Goal: Navigation & Orientation: Find specific page/section

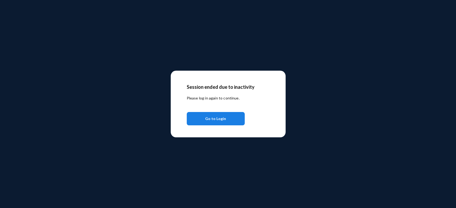
click at [212, 123] on span "Go to Login" at bounding box center [215, 119] width 21 height 10
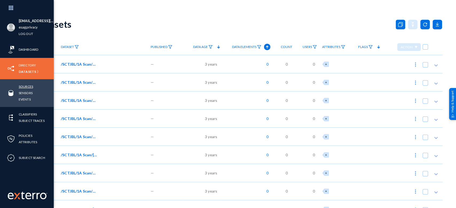
click at [29, 87] on link "Sources" at bounding box center [26, 87] width 14 height 6
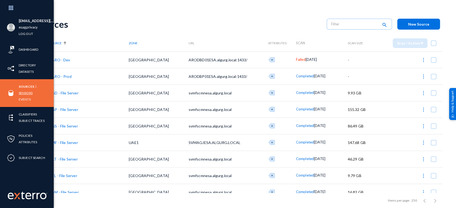
click at [28, 93] on link "Sensors" at bounding box center [26, 93] width 14 height 6
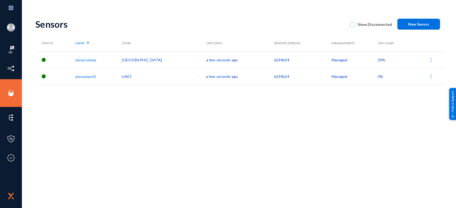
click at [378, 62] on span "39%" at bounding box center [381, 60] width 7 height 5
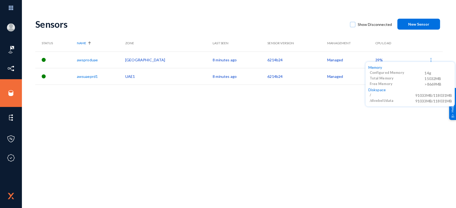
click at [326, 146] on div at bounding box center [228, 104] width 456 height 208
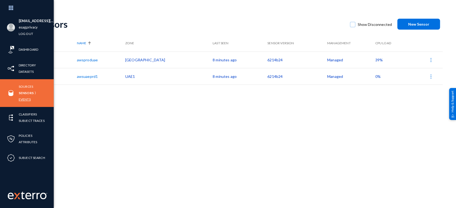
click at [26, 99] on link "Events" at bounding box center [25, 99] width 12 height 6
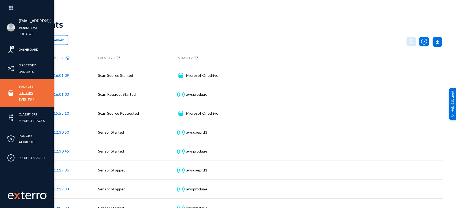
click at [22, 93] on link "Sensors" at bounding box center [26, 93] width 14 height 6
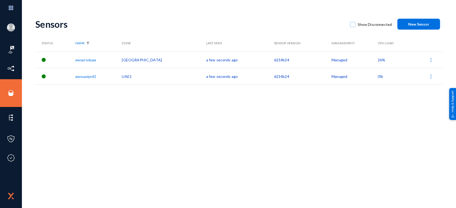
click at [378, 59] on span "26%" at bounding box center [381, 60] width 7 height 5
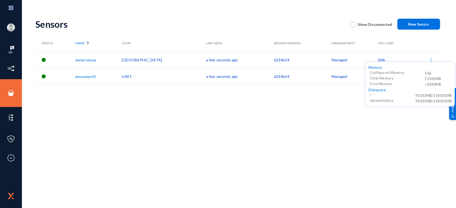
click at [284, 112] on div at bounding box center [228, 104] width 456 height 208
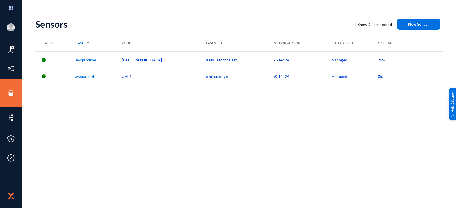
click at [378, 58] on span "26%" at bounding box center [381, 60] width 7 height 5
